Goal: Information Seeking & Learning: Learn about a topic

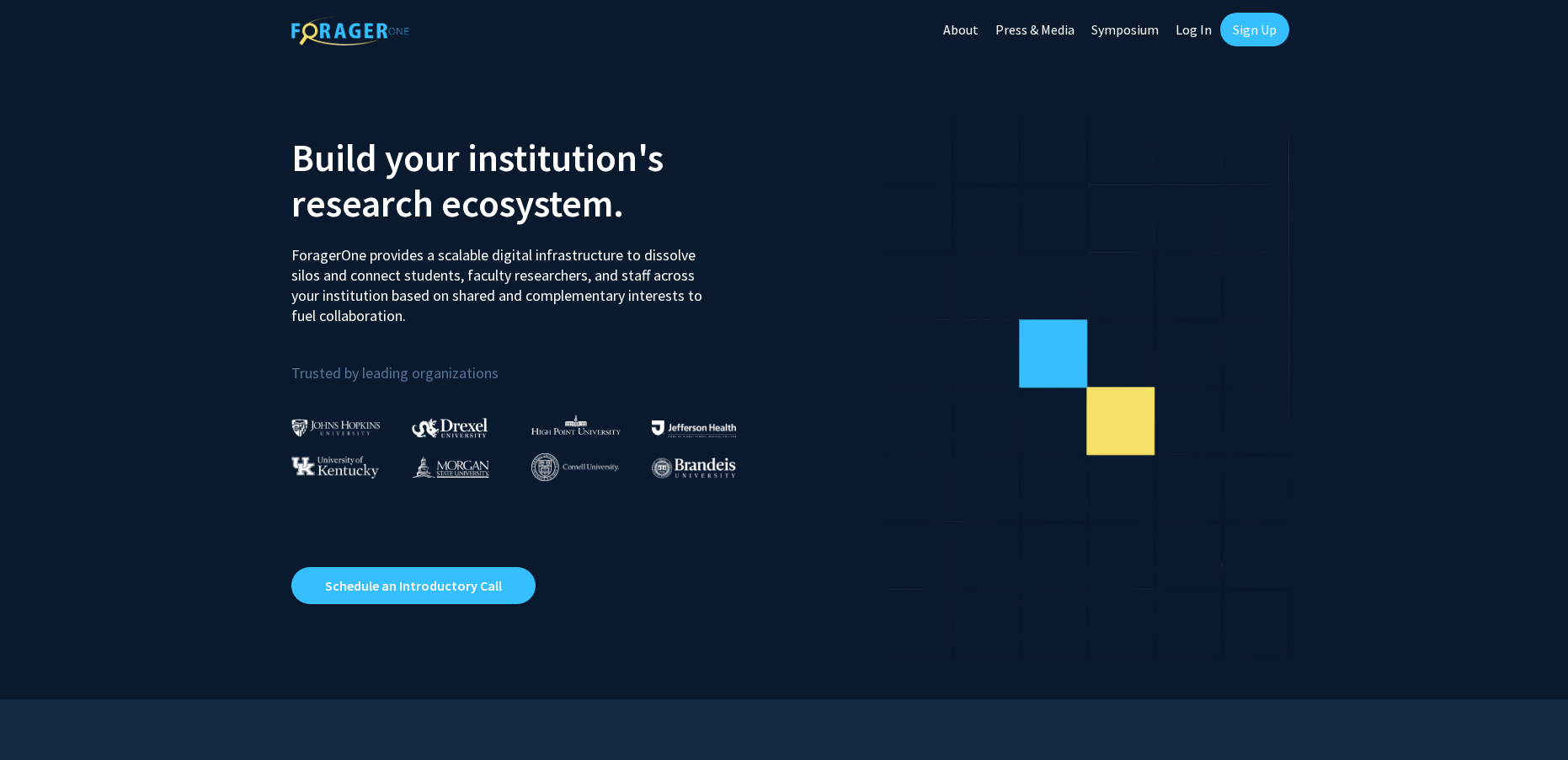
click at [1180, 34] on link "Log In" at bounding box center [1194, 29] width 53 height 59
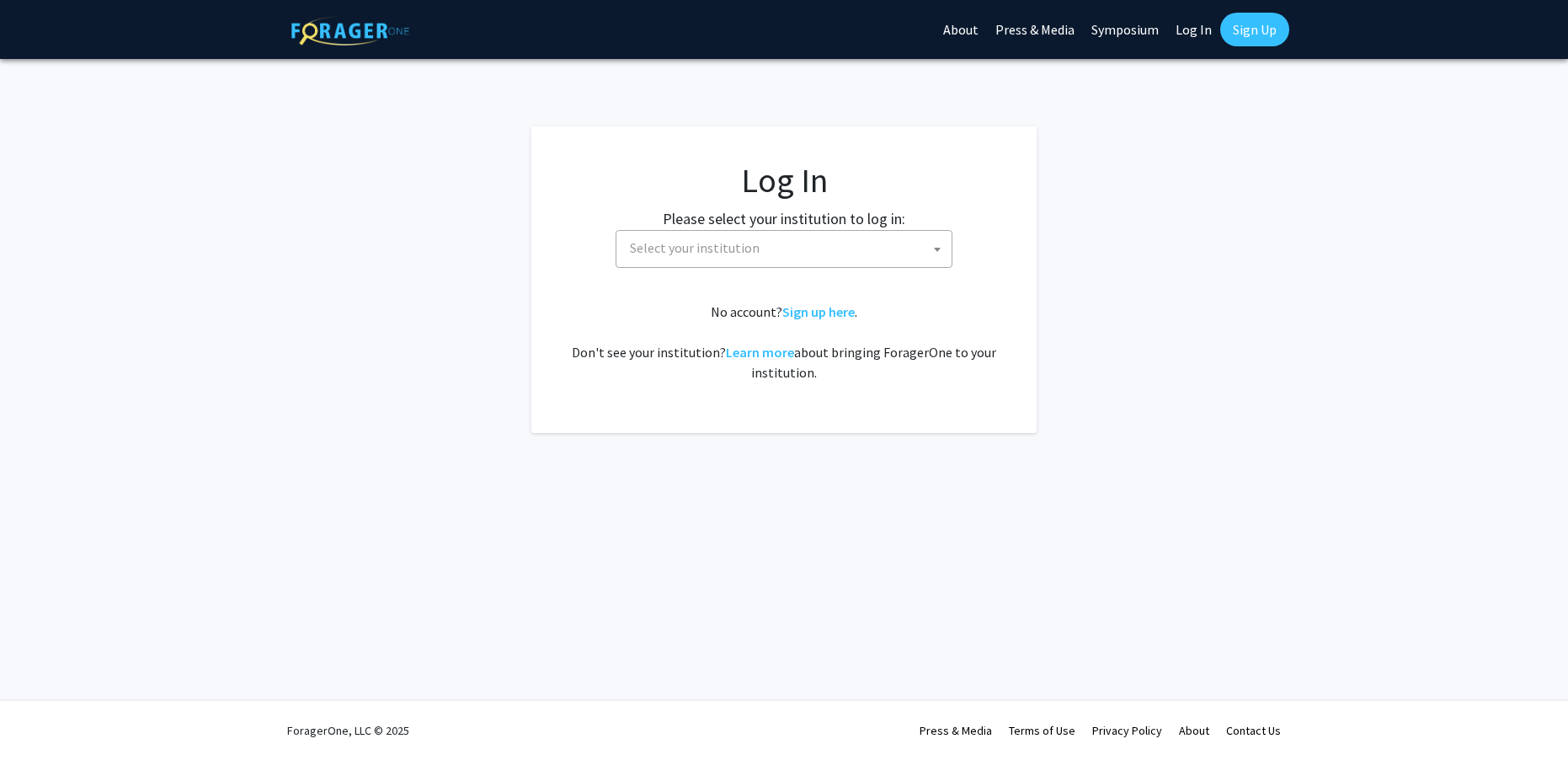
click at [721, 259] on span "Select your institution" at bounding box center [787, 247] width 328 height 35
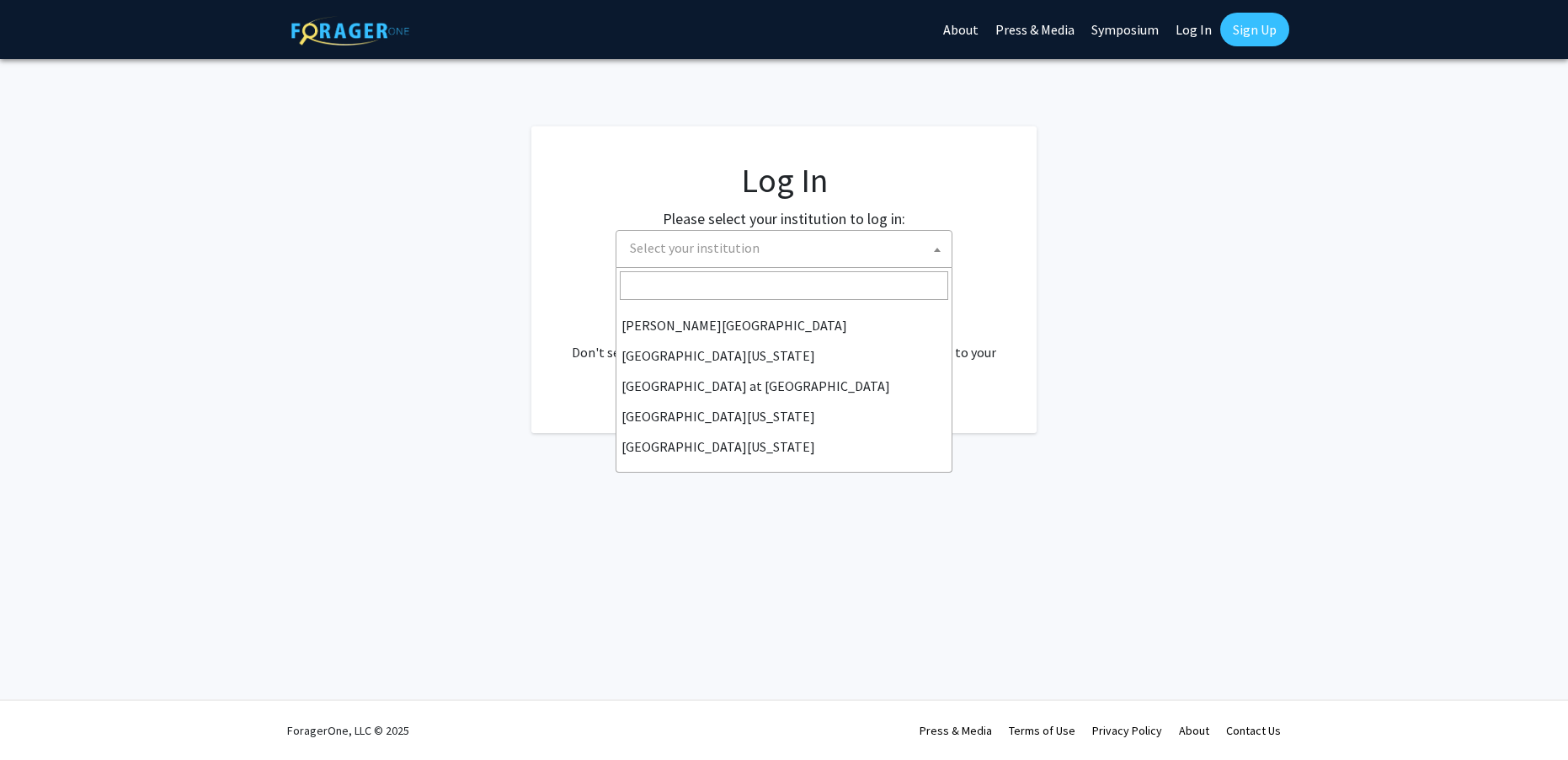
scroll to position [590, 0]
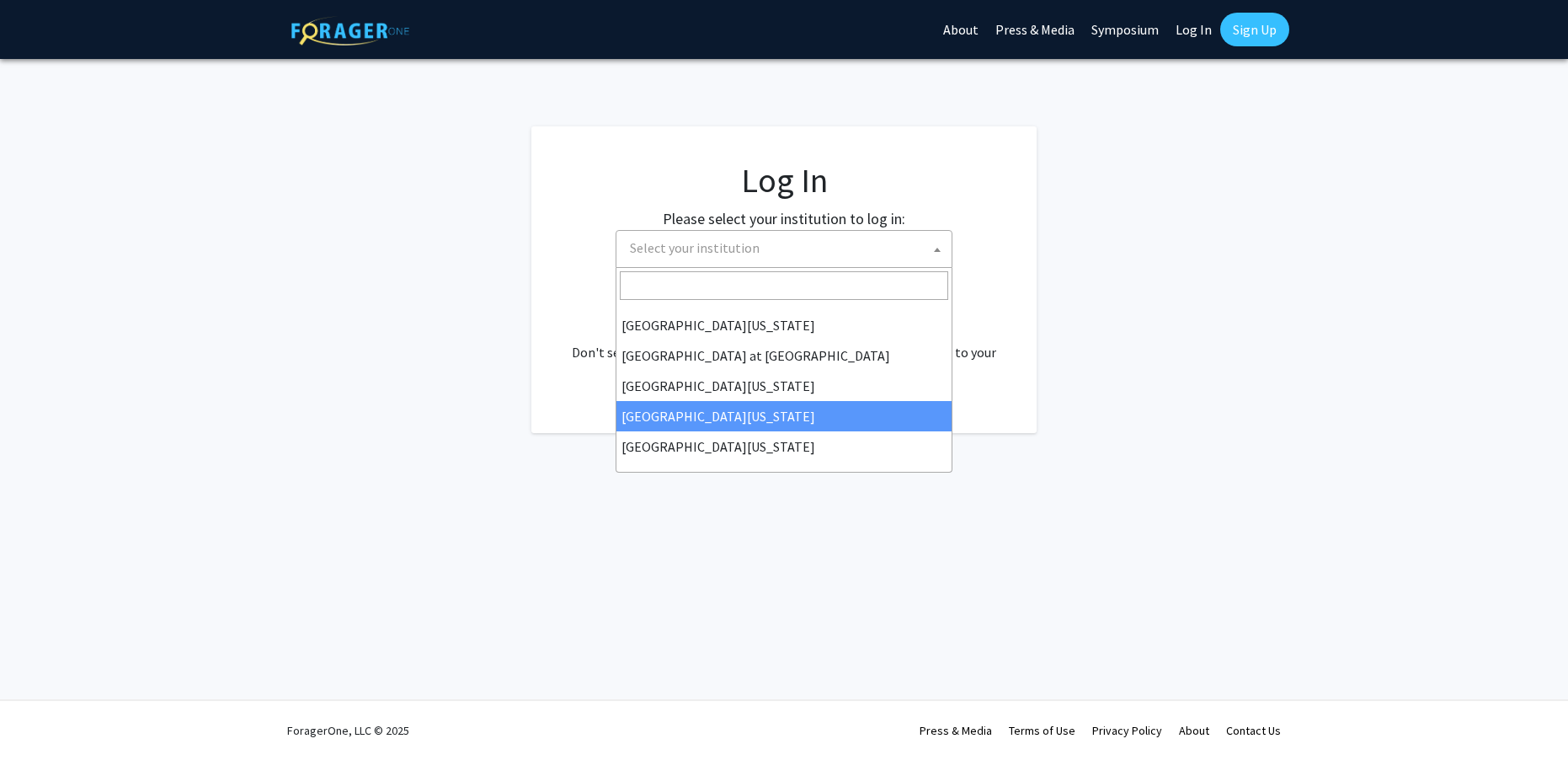
select select "31"
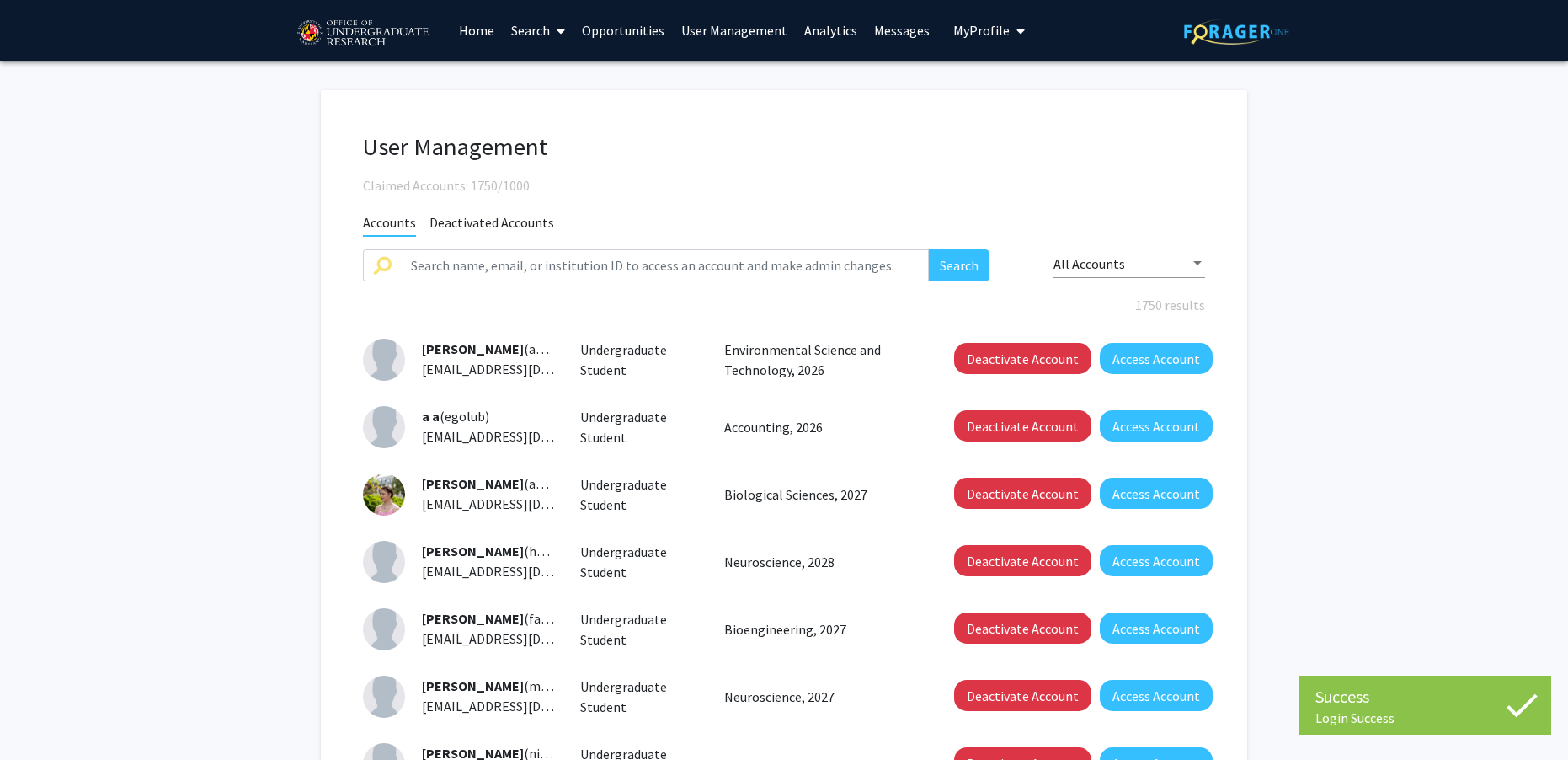
click at [713, 36] on link "User Management" at bounding box center [734, 30] width 123 height 59
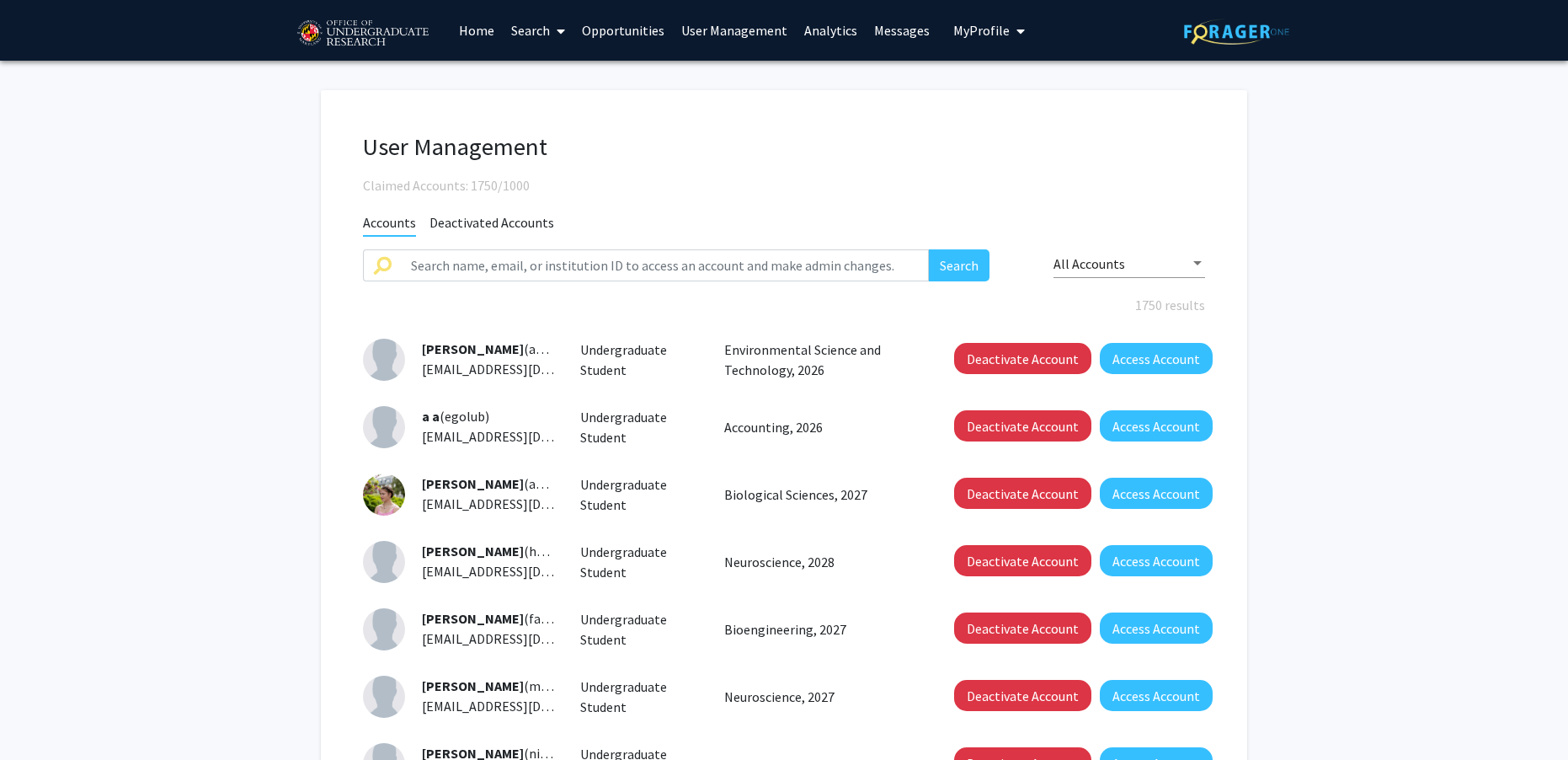
click at [716, 38] on link "User Management" at bounding box center [734, 30] width 123 height 59
click at [845, 20] on link "Analytics" at bounding box center [831, 30] width 70 height 59
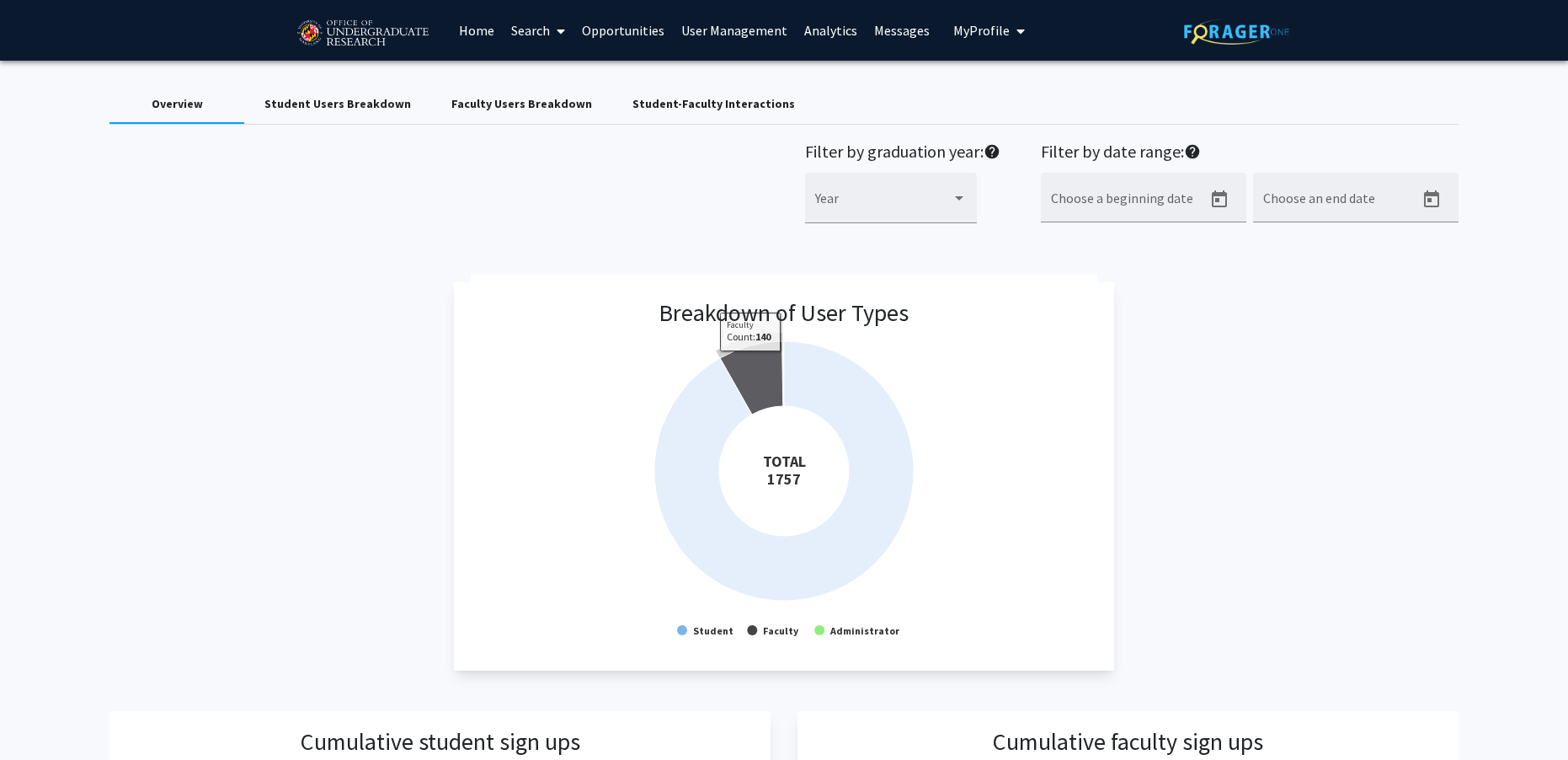
click at [751, 363] on icon at bounding box center [752, 378] width 63 height 73
click at [751, 372] on icon at bounding box center [749, 370] width 63 height 73
click at [761, 393] on icon at bounding box center [752, 378] width 63 height 73
click at [769, 394] on icon at bounding box center [749, 370] width 63 height 73
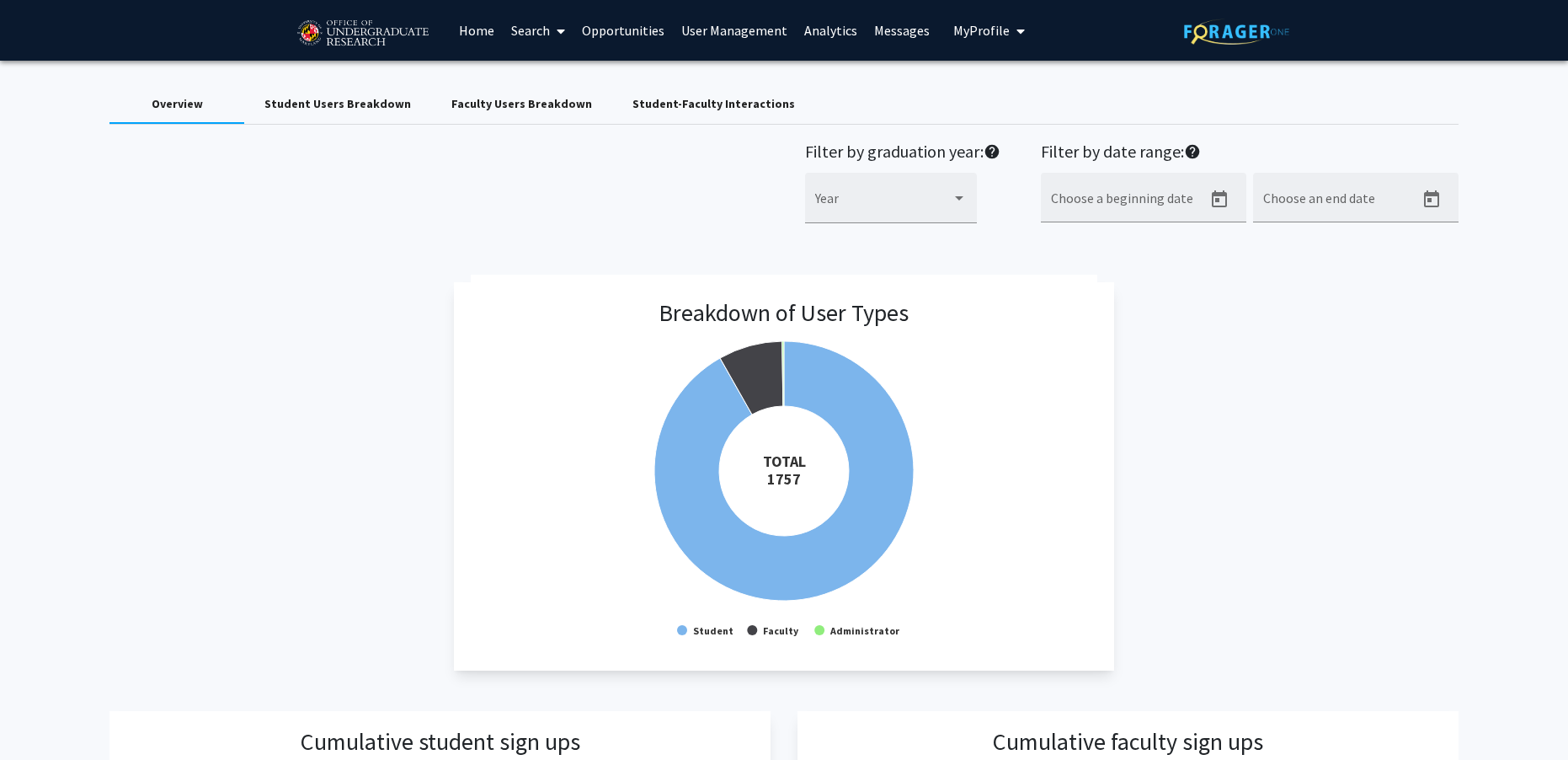
click at [834, 26] on link "Analytics" at bounding box center [831, 30] width 70 height 59
click at [292, 109] on div "Student Users Breakdown" at bounding box center [338, 103] width 147 height 18
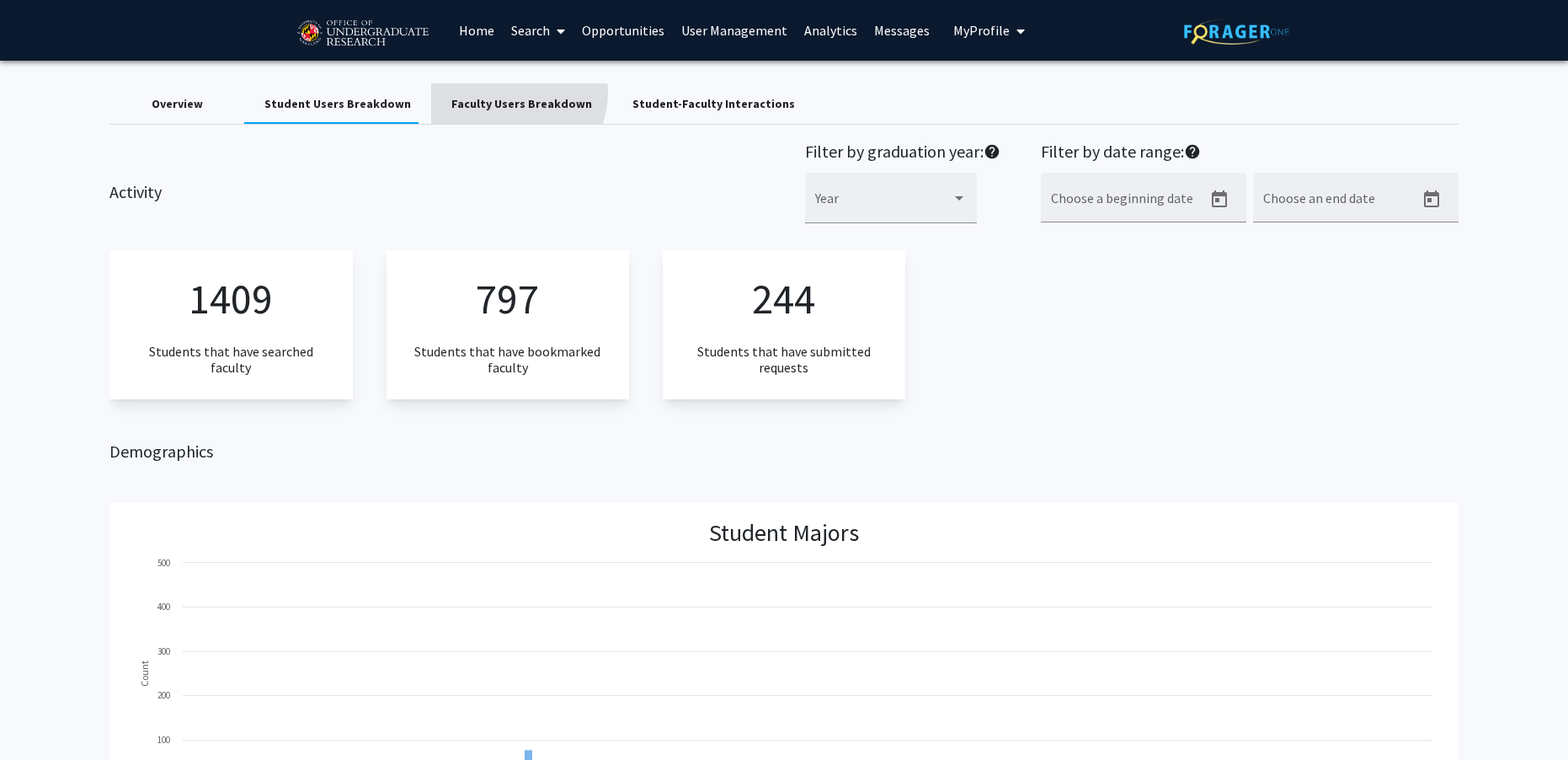
click at [497, 92] on div "Faculty Users Breakdown" at bounding box center [521, 103] width 182 height 40
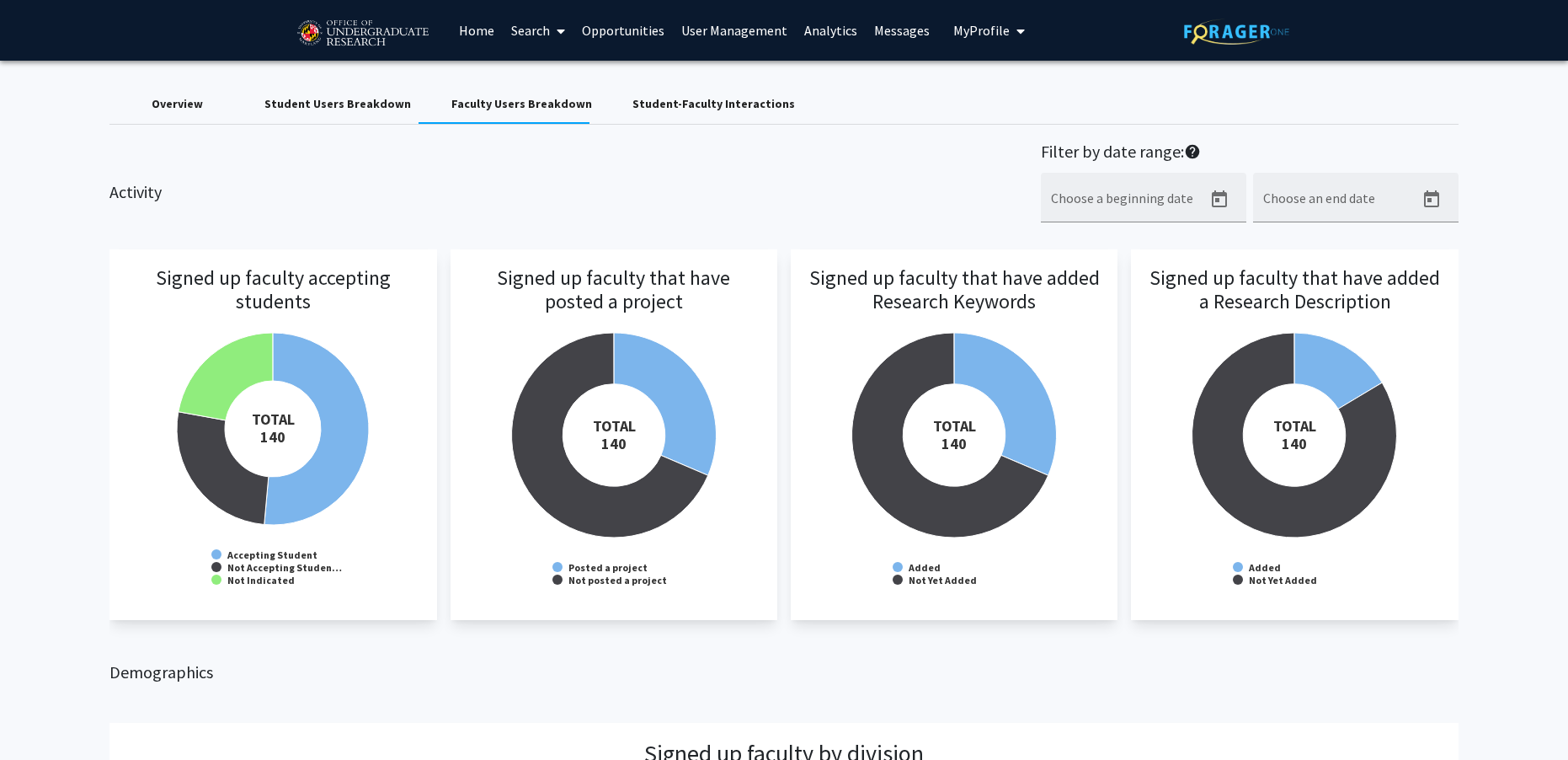
click at [723, 31] on link "User Management" at bounding box center [734, 30] width 123 height 59
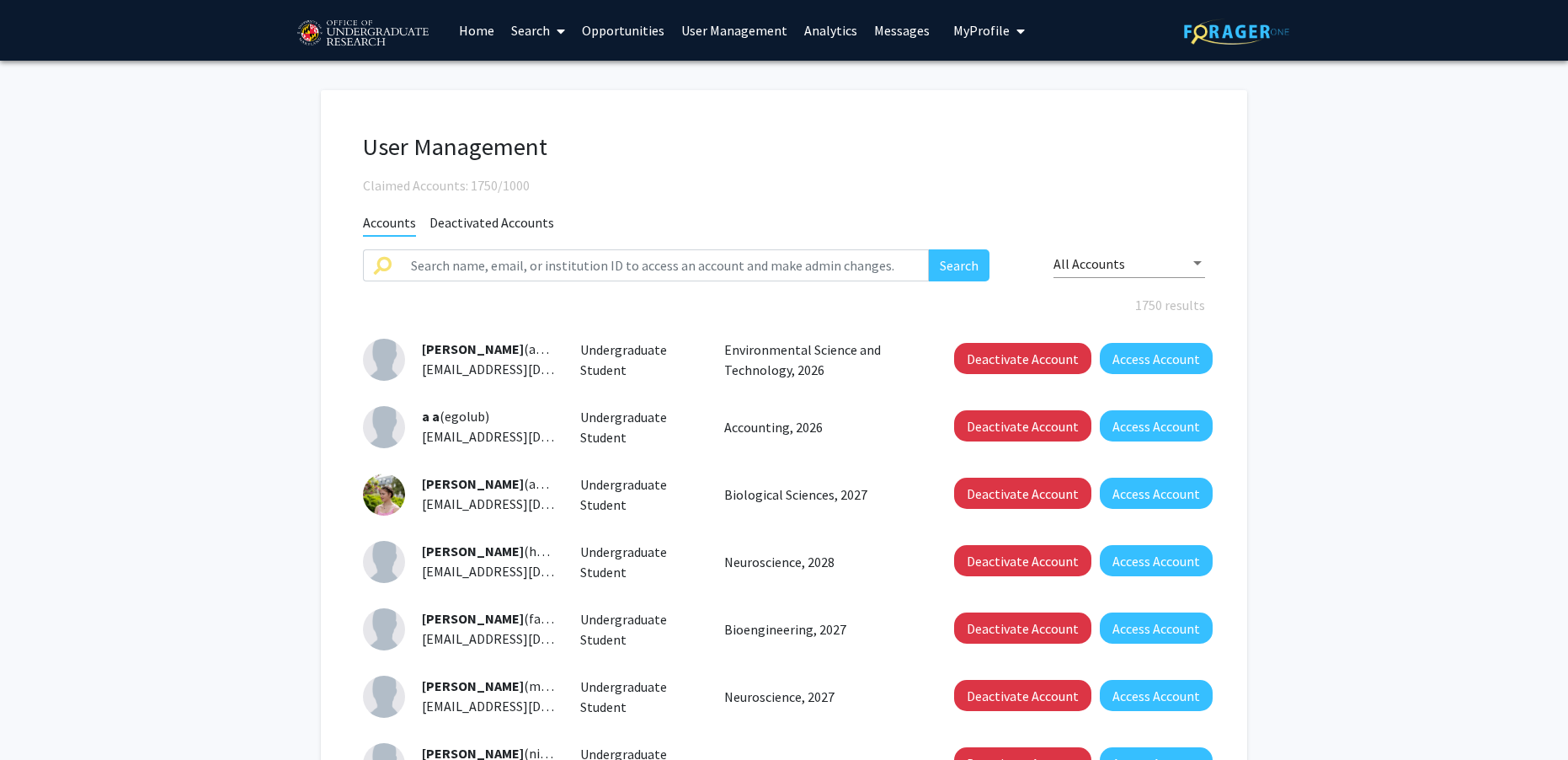
click at [823, 30] on link "Analytics" at bounding box center [831, 30] width 70 height 59
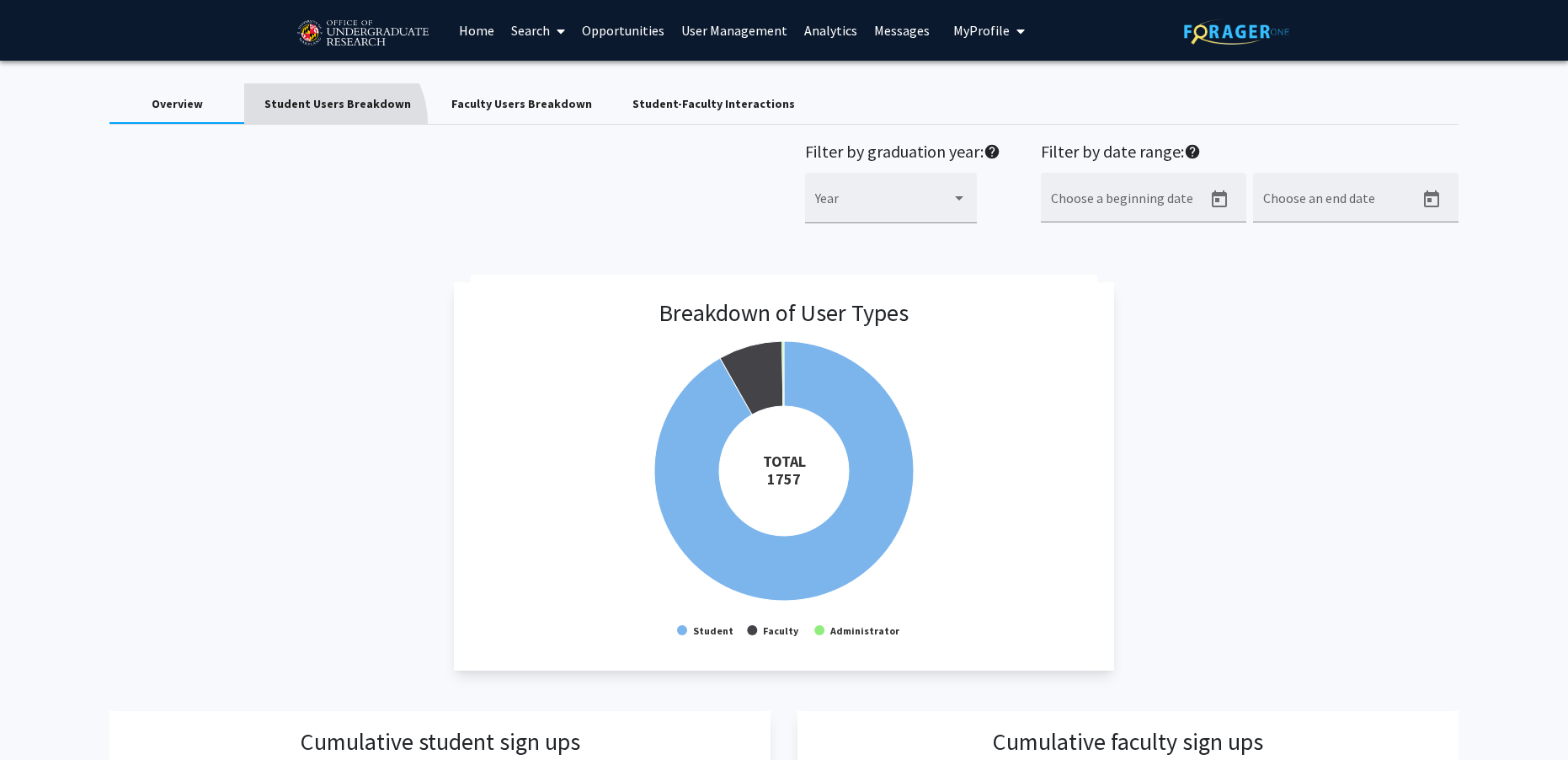
click at [331, 123] on div "Student Users Breakdown" at bounding box center [338, 103] width 187 height 40
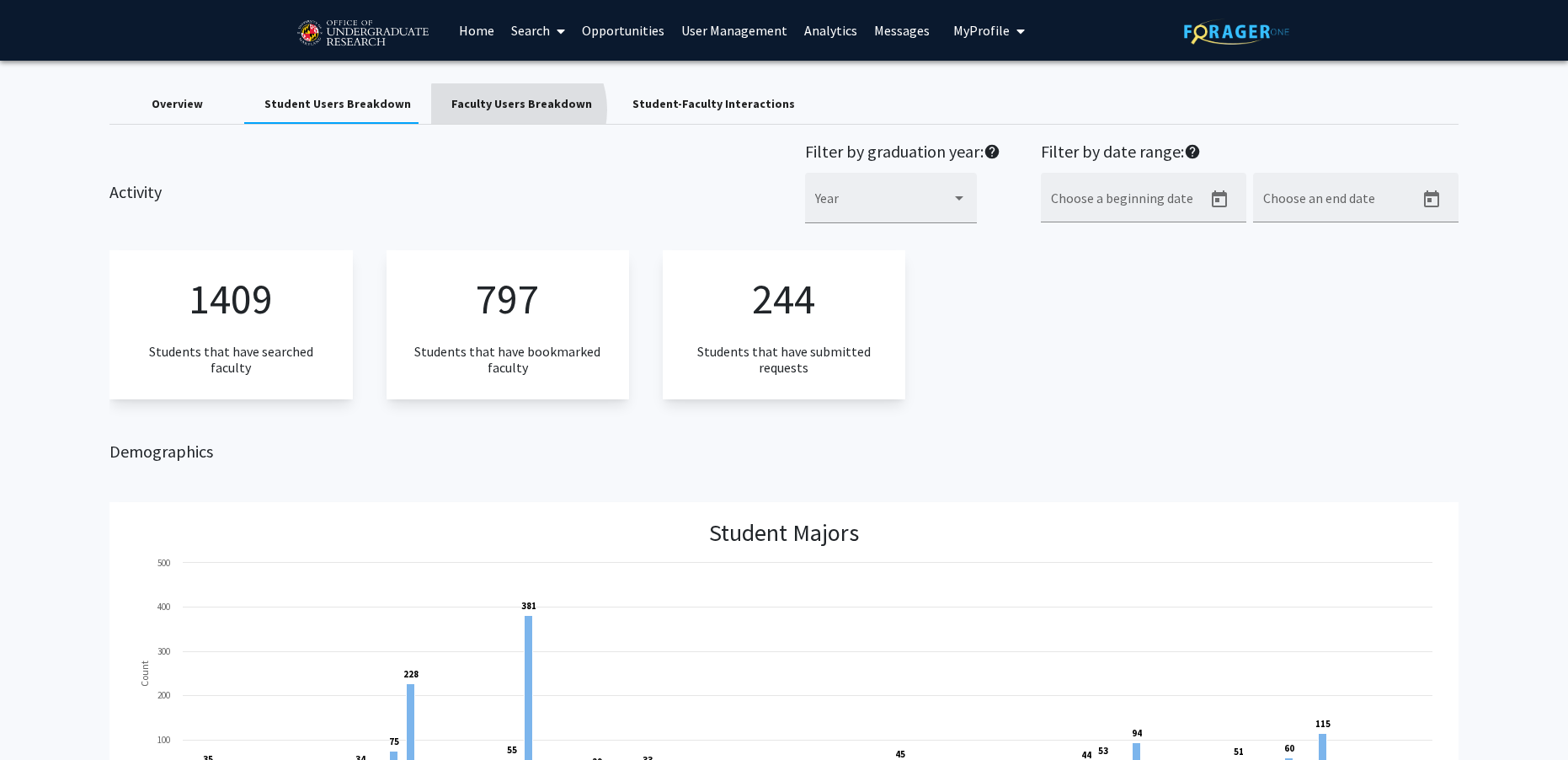
click at [505, 109] on div "Faculty Users Breakdown" at bounding box center [522, 103] width 141 height 18
